Goal: Transaction & Acquisition: Purchase product/service

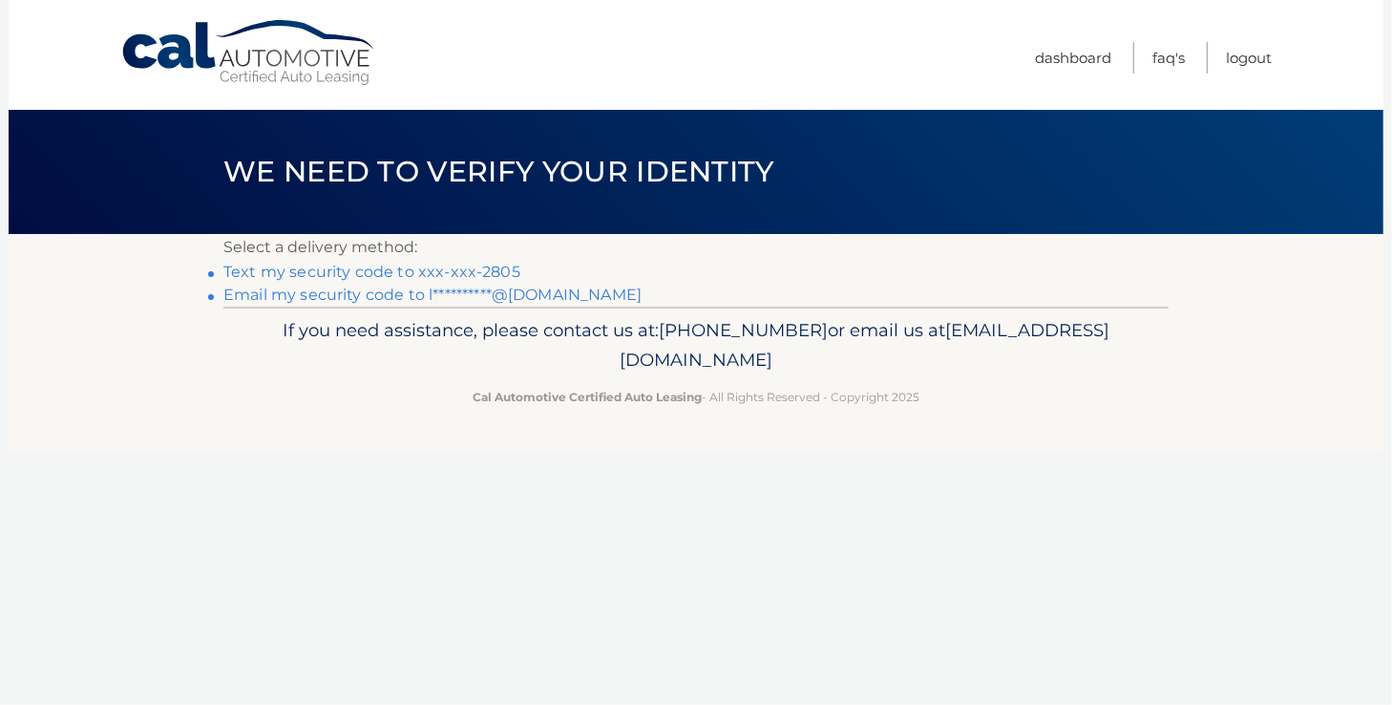
click at [449, 275] on link "Text my security code to xxx-xxx-2805" at bounding box center [371, 272] width 297 height 18
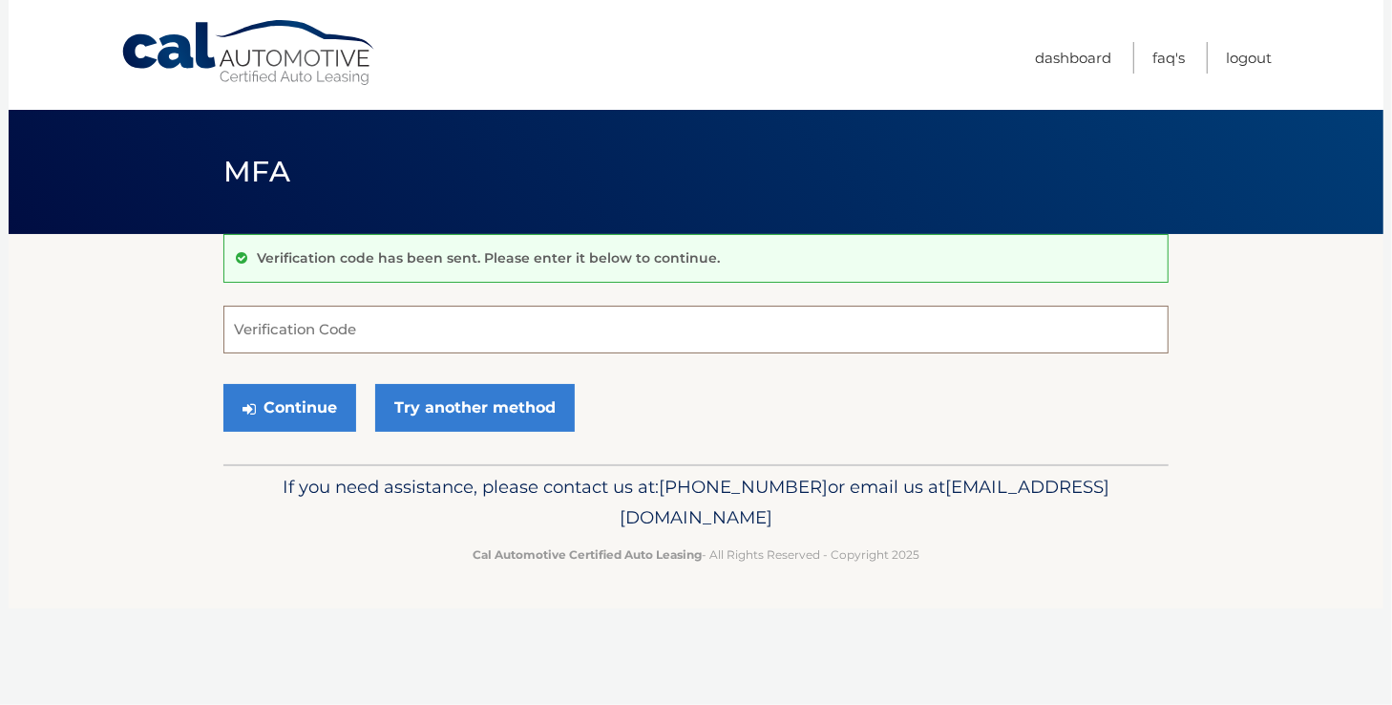
click at [380, 325] on input "Verification Code" at bounding box center [695, 329] width 945 height 48
click at [325, 336] on input "Verification Code" at bounding box center [695, 329] width 945 height 48
type input "498938"
click at [306, 402] on button "Continue" at bounding box center [289, 408] width 133 height 48
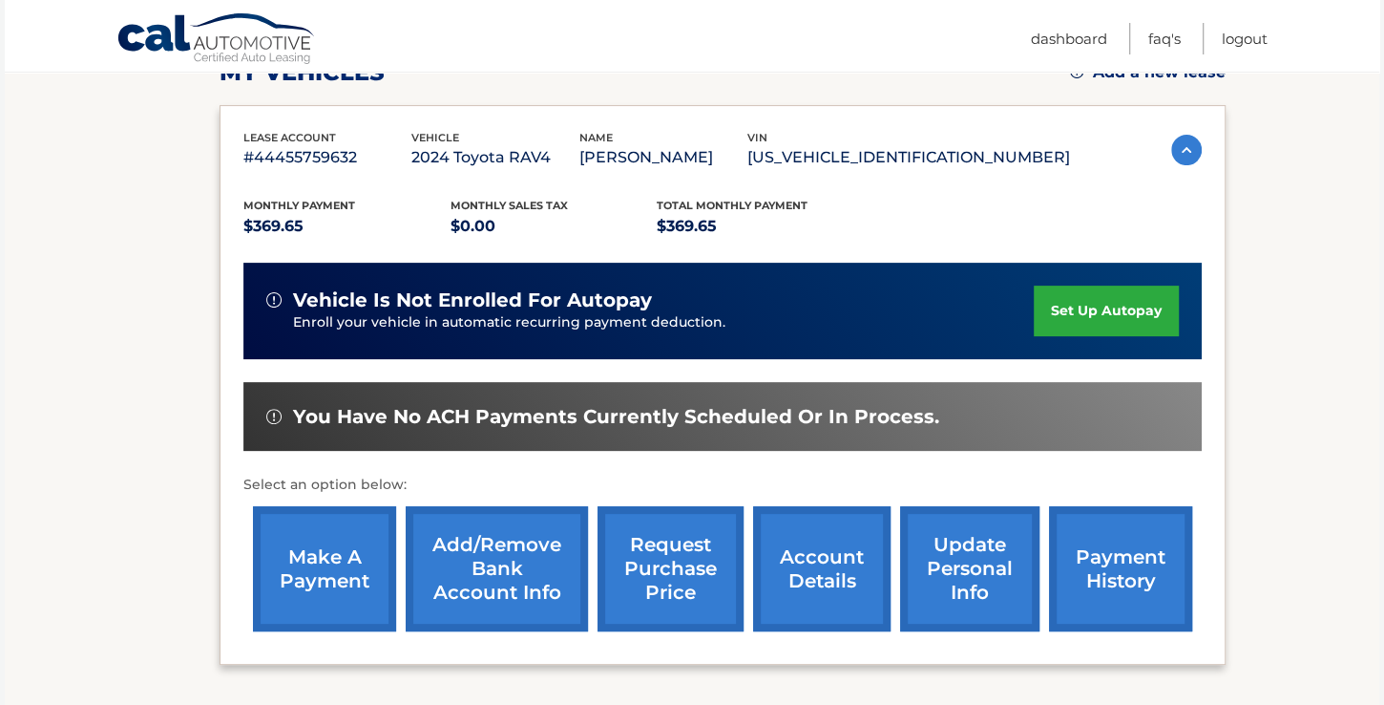
scroll to position [436, 0]
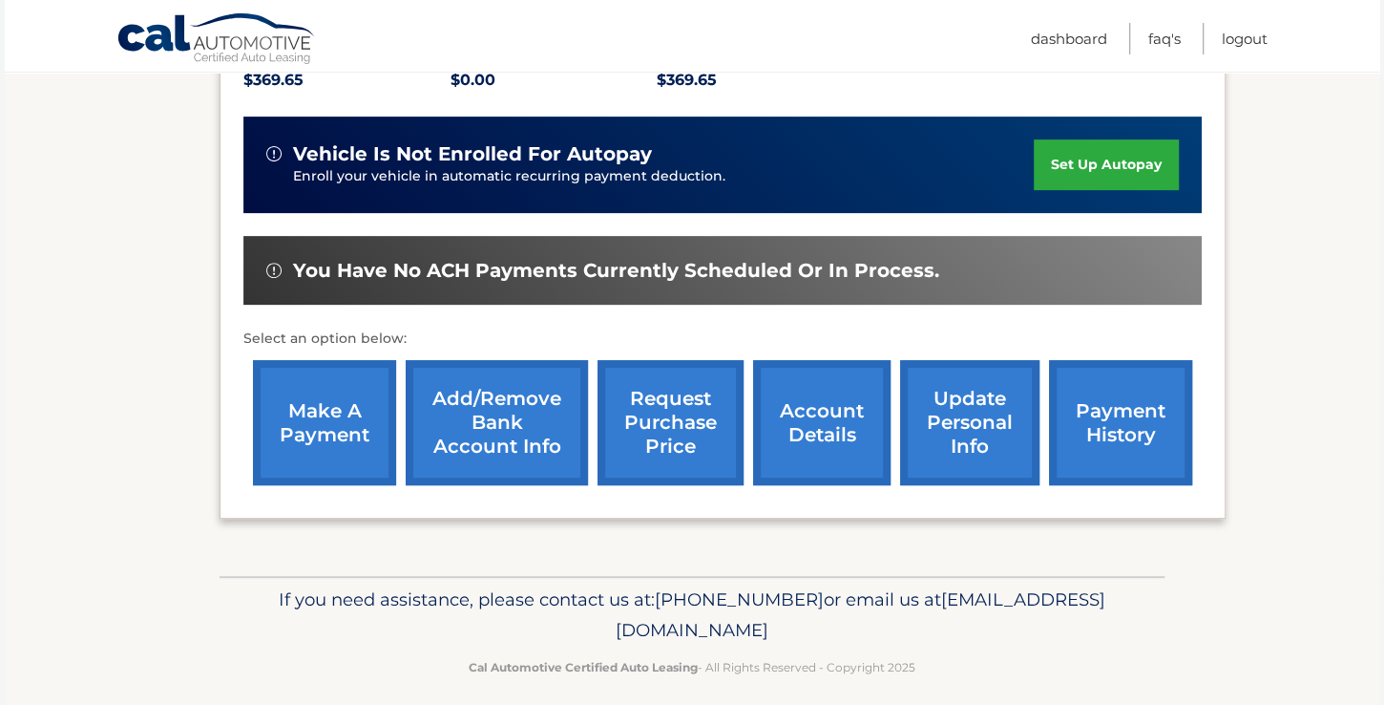
click at [314, 429] on link "make a payment" at bounding box center [324, 422] width 143 height 125
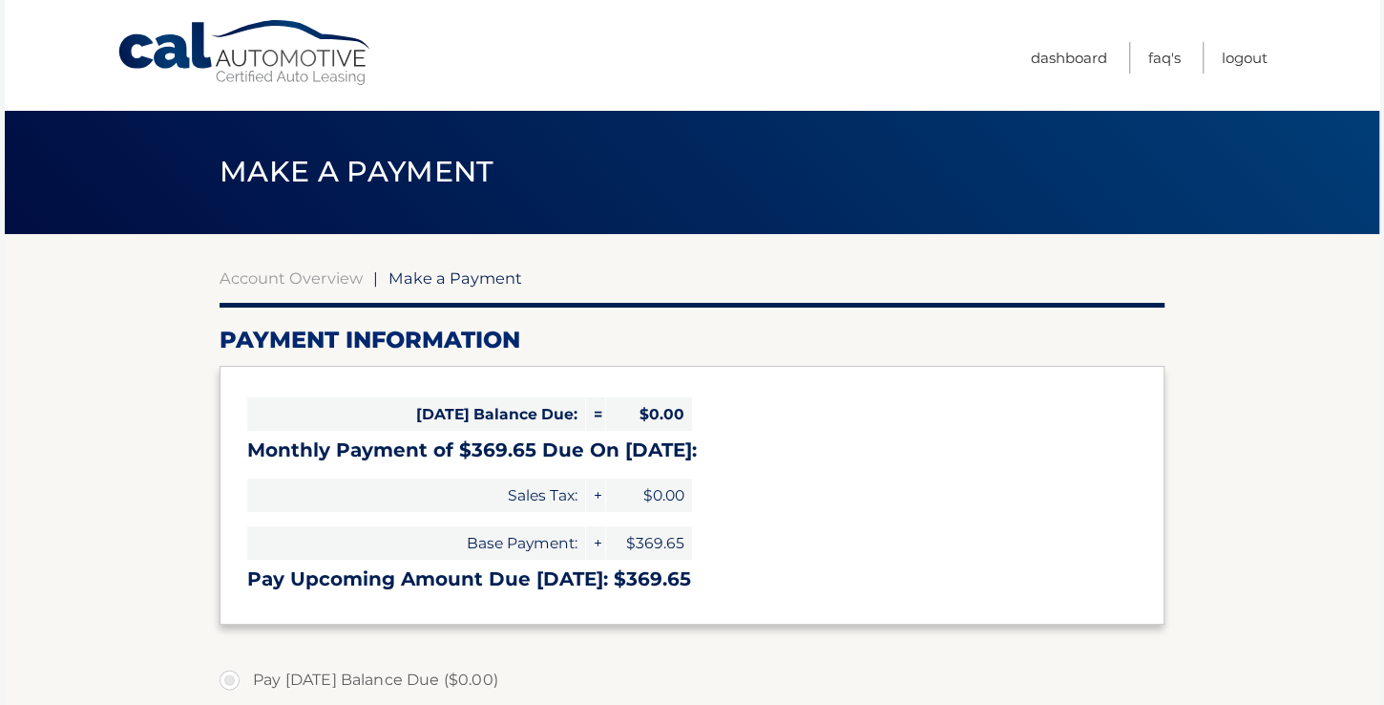
select select "YzMxMzBjMzEtNDA0Mi00OGVmLWIzMjktY2FhNjE3NDYxZjBh"
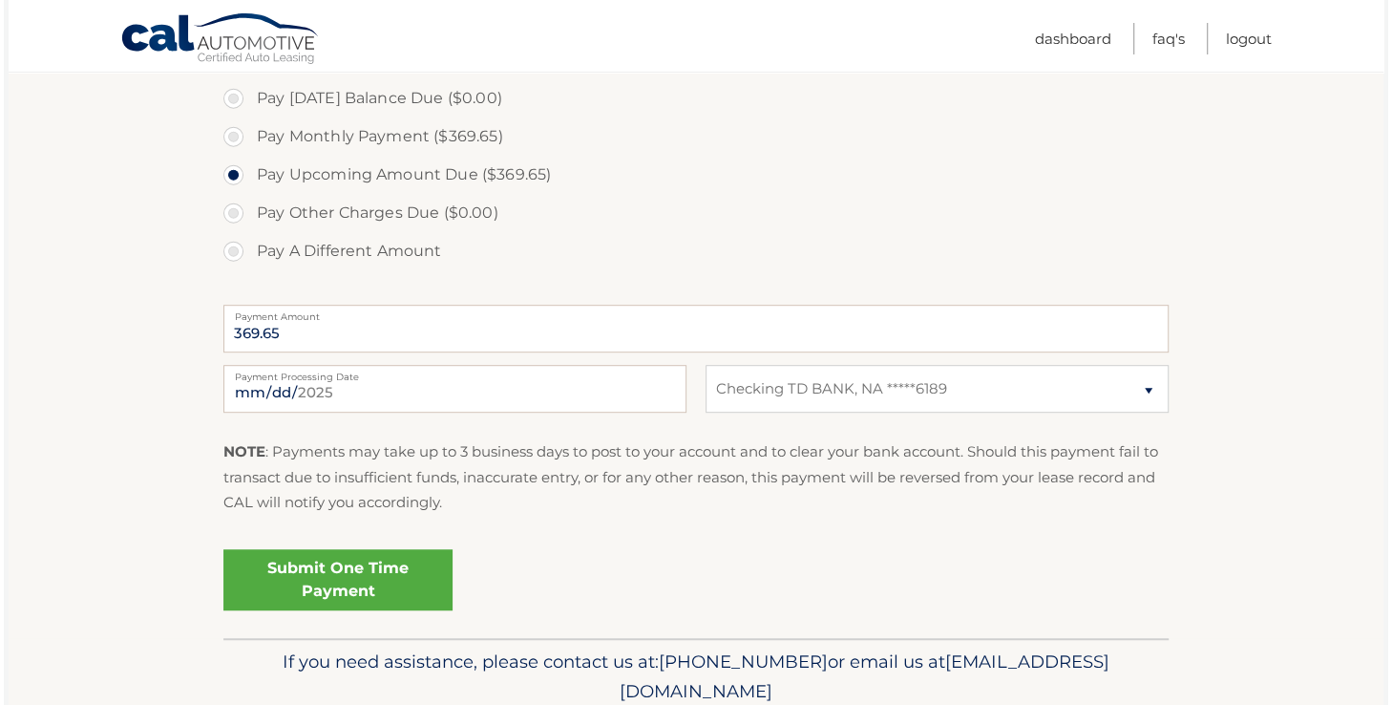
scroll to position [581, 0]
click at [326, 579] on link "Submit One Time Payment" at bounding box center [334, 579] width 229 height 61
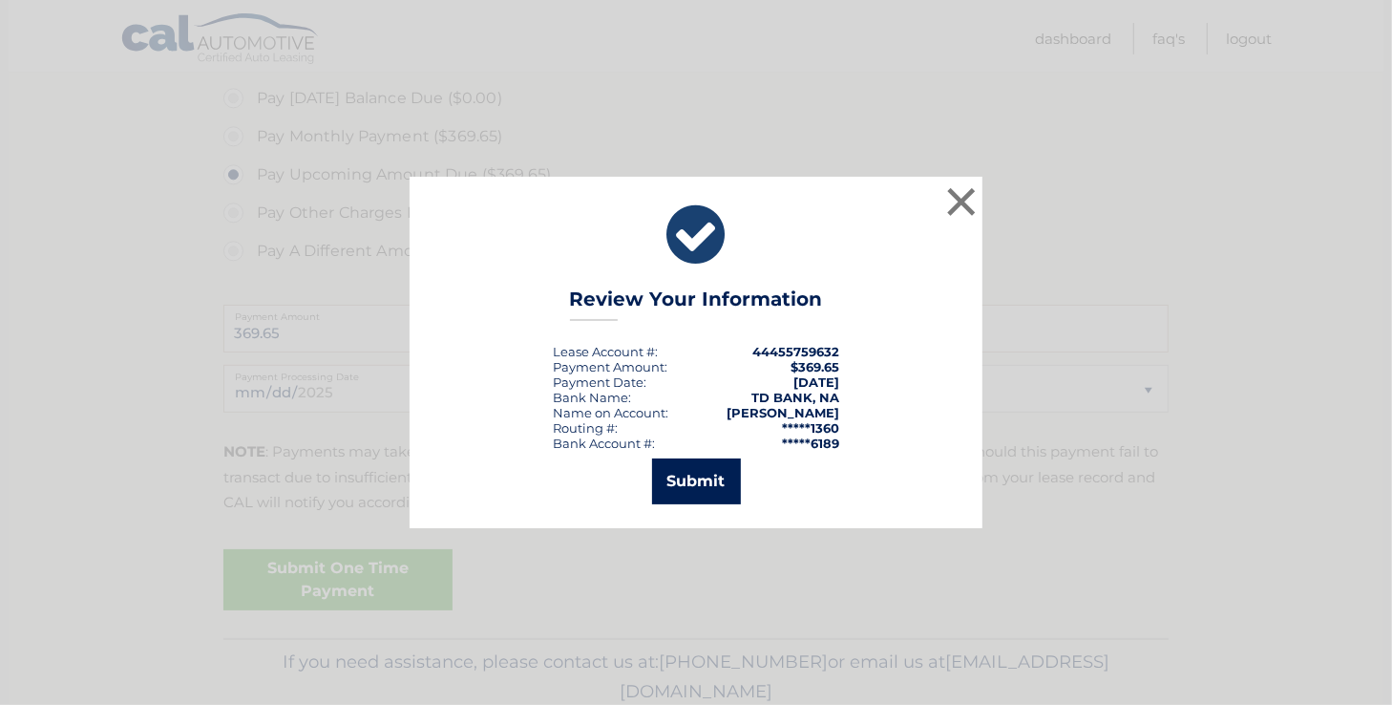
click at [705, 482] on button "Submit" at bounding box center [696, 481] width 89 height 46
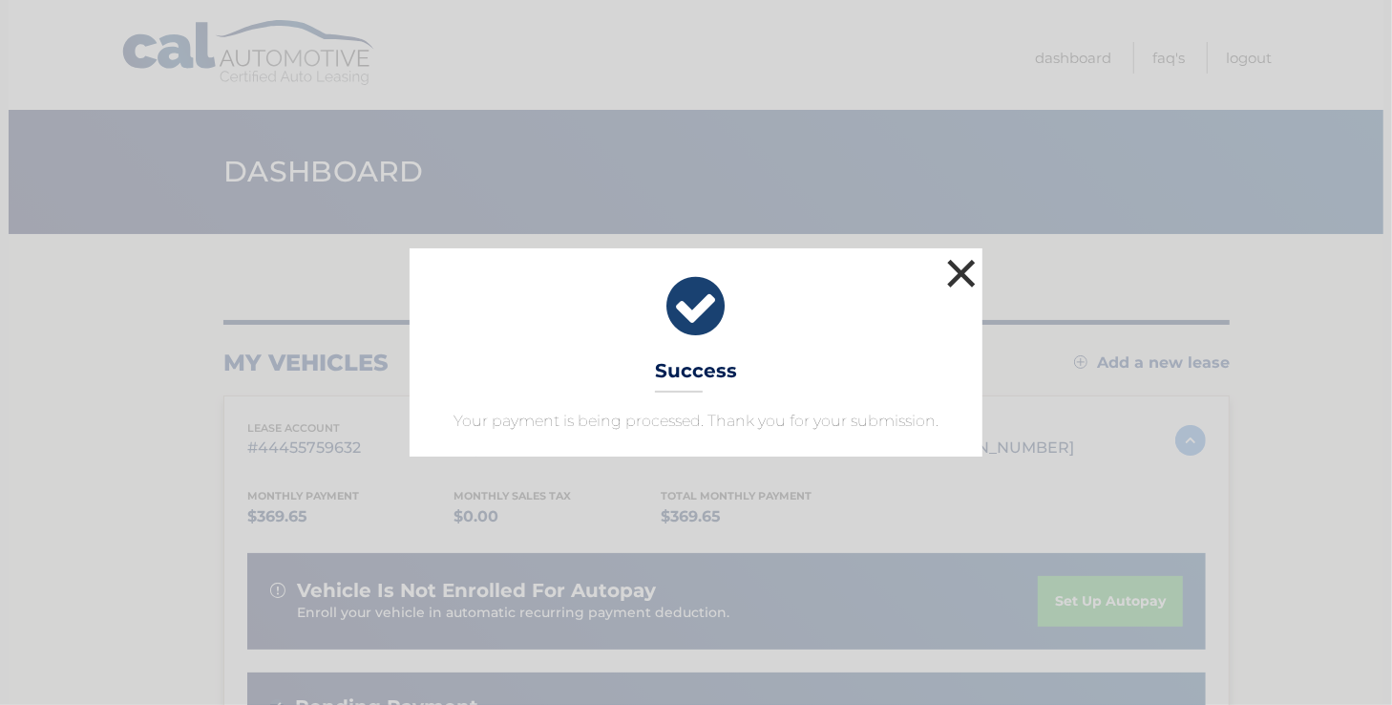
click at [956, 274] on button "×" at bounding box center [961, 273] width 38 height 38
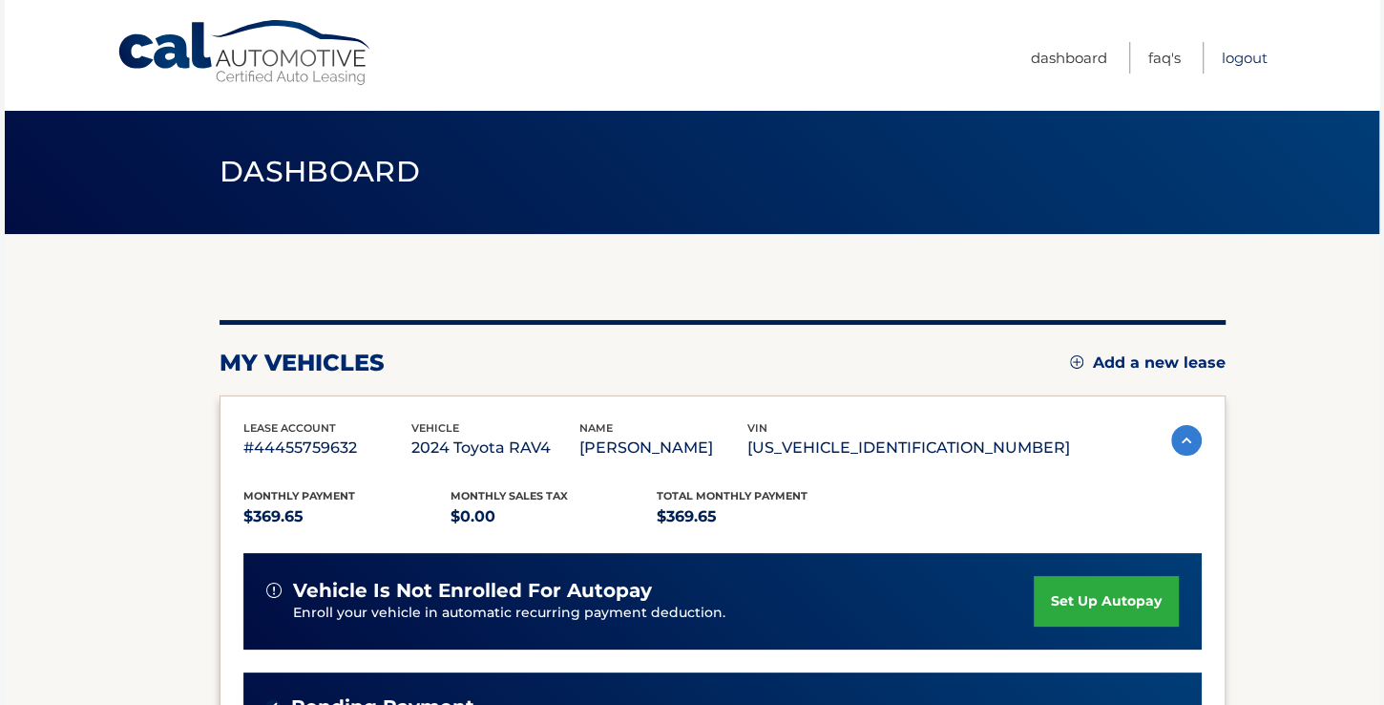
click at [1239, 56] on link "Logout" at bounding box center [1245, 58] width 46 height 32
